Goal: Task Accomplishment & Management: Use online tool/utility

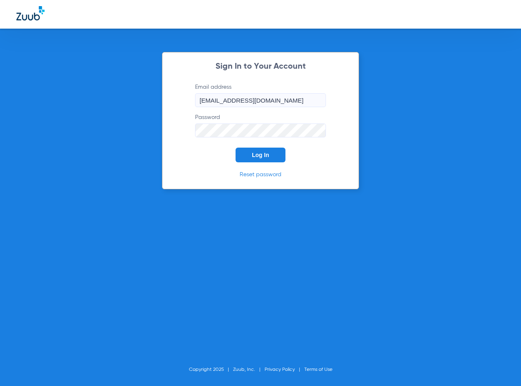
click at [278, 151] on button "Log In" at bounding box center [261, 155] width 50 height 15
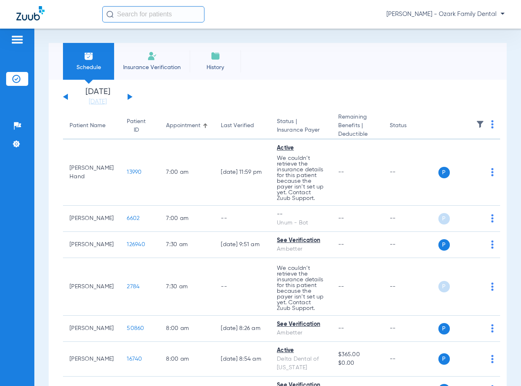
click at [130, 99] on div "[DATE] [DATE] [DATE] [DATE] [DATE] [DATE] [DATE] [DATE] [DATE] [DATE] [DATE] [D…" at bounding box center [98, 97] width 70 height 18
click at [131, 97] on button at bounding box center [130, 97] width 5 height 6
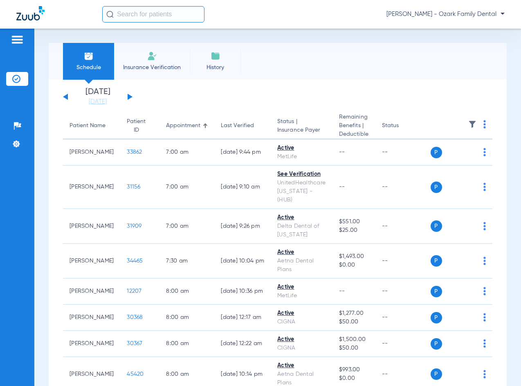
click at [421, 75] on div "Schedule Insurance Verification History Last Appt. Sync Time: [DATE] - 01:46 PM" at bounding box center [278, 61] width 458 height 37
click at [90, 103] on link "[DATE]" at bounding box center [97, 102] width 49 height 8
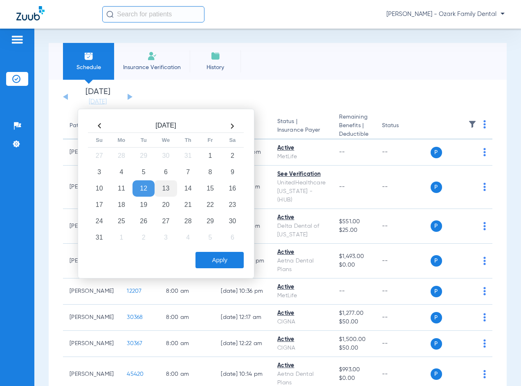
click at [168, 191] on td "13" at bounding box center [166, 188] width 22 height 16
click at [216, 262] on button "Apply" at bounding box center [220, 260] width 48 height 16
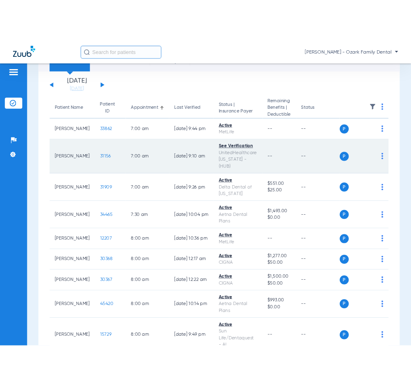
scroll to position [82, 0]
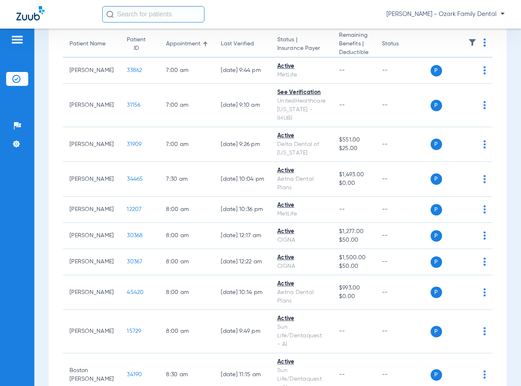
click at [301, 9] on div "[PERSON_NAME] - Ozark Family Dental" at bounding box center [303, 14] width 403 height 16
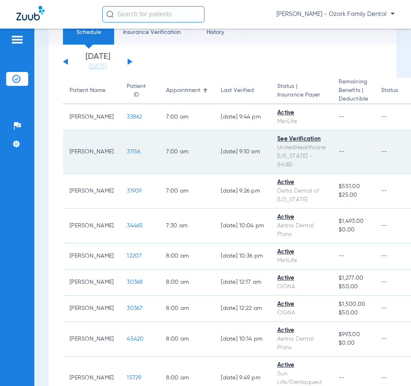
scroll to position [0, 0]
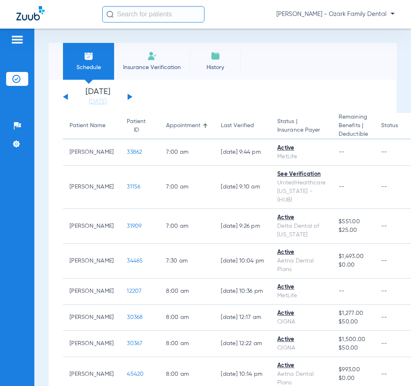
click at [252, 77] on div "Schedule Insurance Verification History Last Appt. Sync Time: [DATE] - 01:48 PM" at bounding box center [223, 61] width 348 height 37
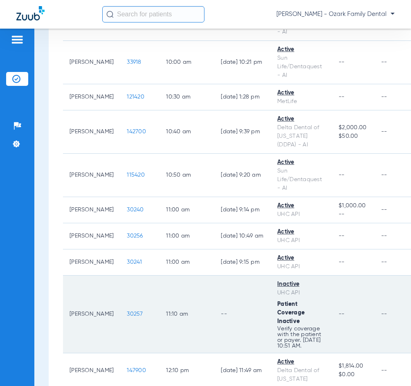
scroll to position [941, 0]
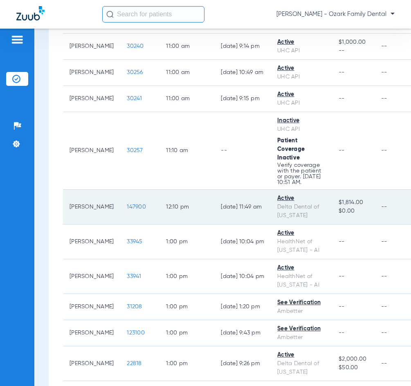
click at [144, 204] on span "147900" at bounding box center [136, 207] width 19 height 6
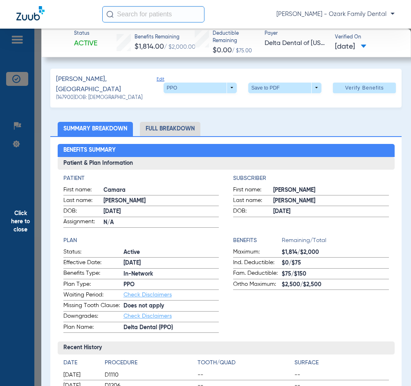
click at [283, 289] on app-benefits-information "Benefits Remaining/Total Maximum: $1,814/$2,000 Ind. Deductible: $0/$75 Fam. De…" at bounding box center [311, 284] width 156 height 97
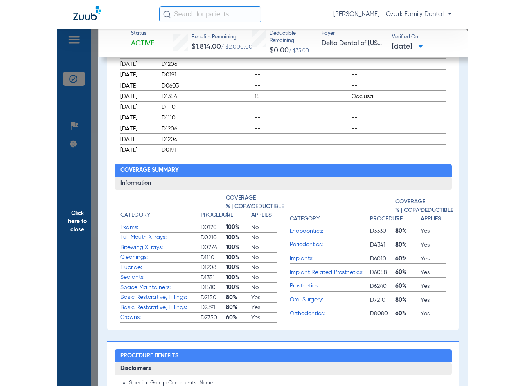
scroll to position [327, 0]
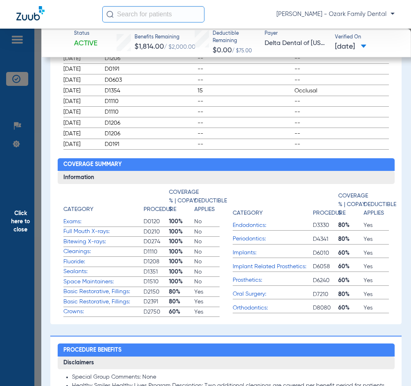
click at [232, 7] on div "[PERSON_NAME] - Ozark Family Dental" at bounding box center [248, 14] width 293 height 16
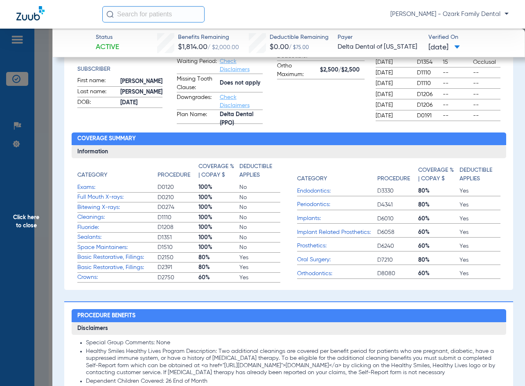
scroll to position [164, 0]
